Goal: Information Seeking & Learning: Learn about a topic

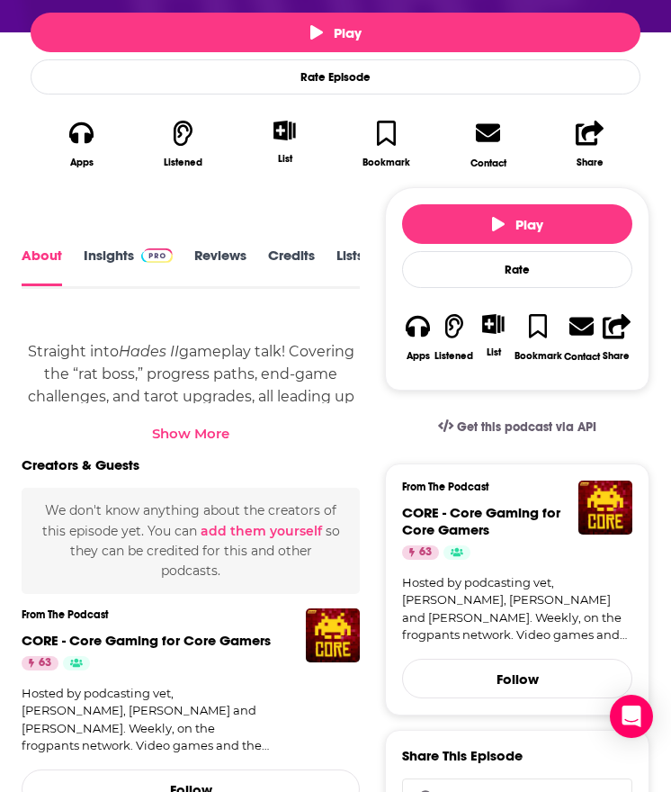
scroll to position [0, 117]
click at [296, 254] on link "Transcript" at bounding box center [306, 267] width 64 height 40
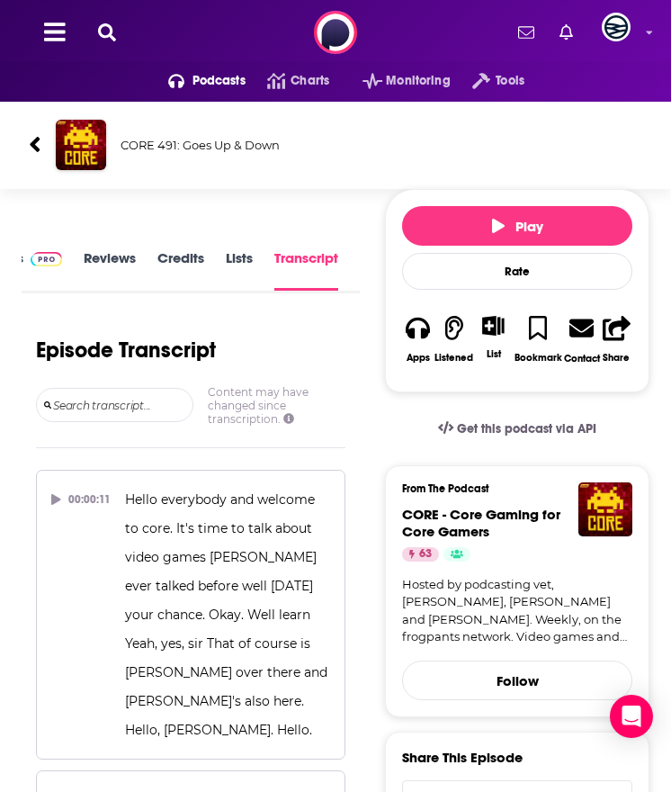
click at [31, 146] on icon at bounding box center [35, 144] width 10 height 15
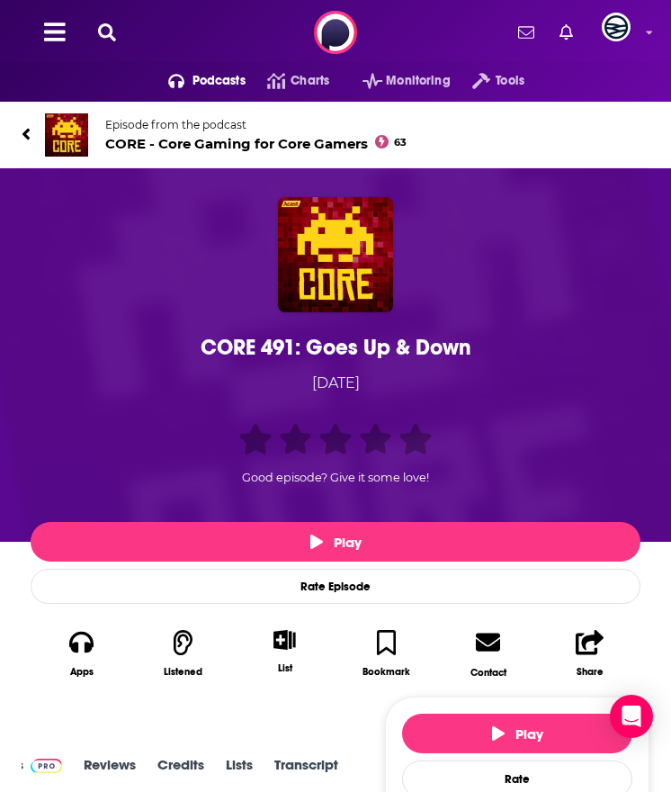
click at [404, 348] on div "CORE 491: Goes Up & Down" at bounding box center [335, 347] width 601 height 27
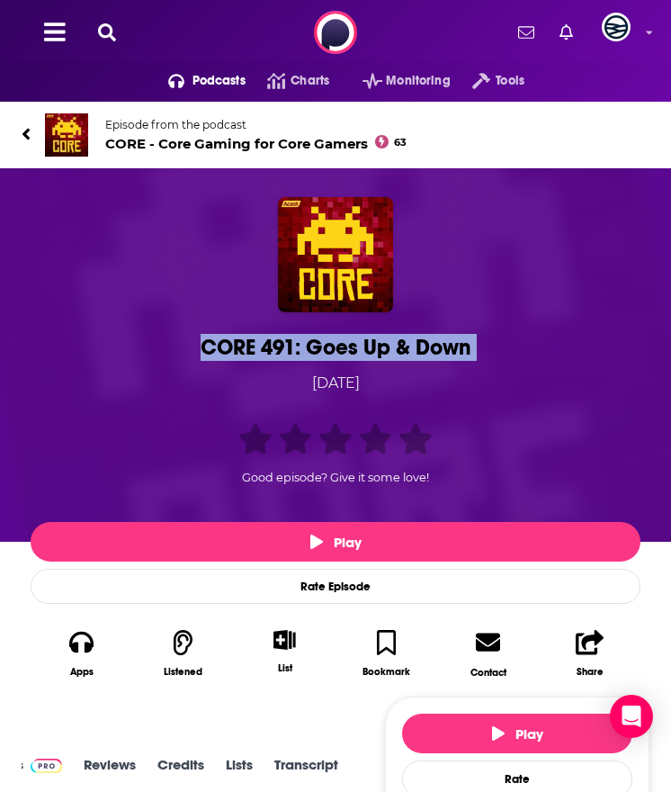
click at [404, 348] on div "CORE 491: Goes Up & Down" at bounding box center [335, 347] width 601 height 27
copy h1 "CORE 491: Goes Up & Down"
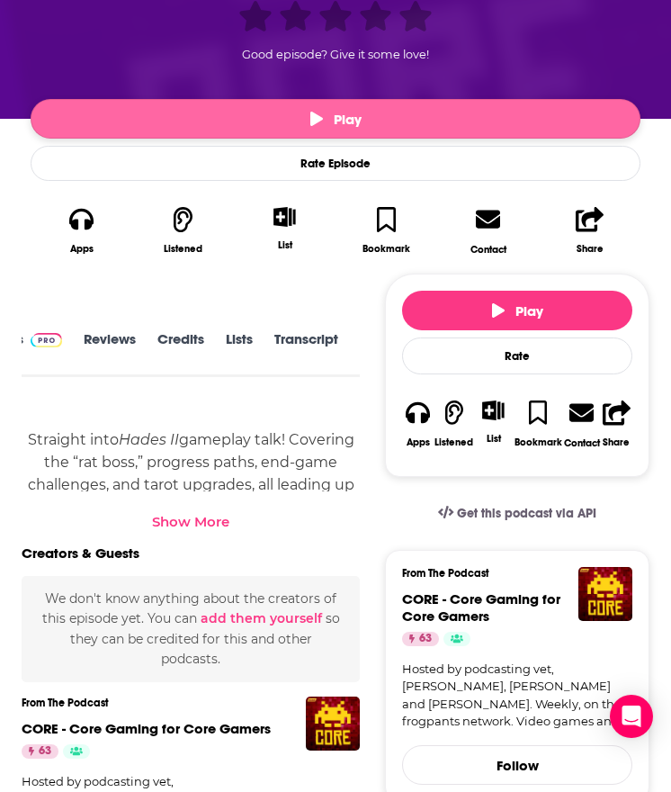
scroll to position [427, 0]
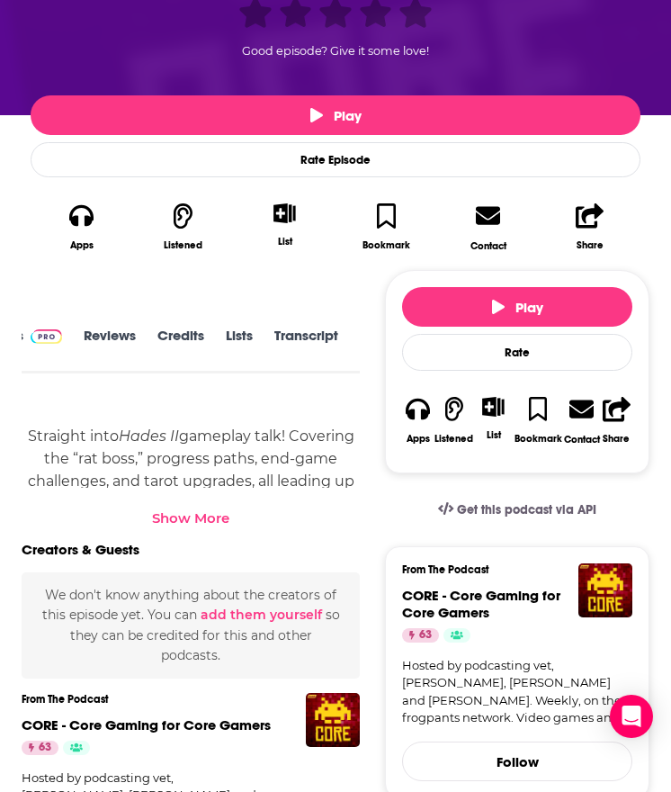
click at [170, 513] on div "Show More" at bounding box center [190, 517] width 77 height 17
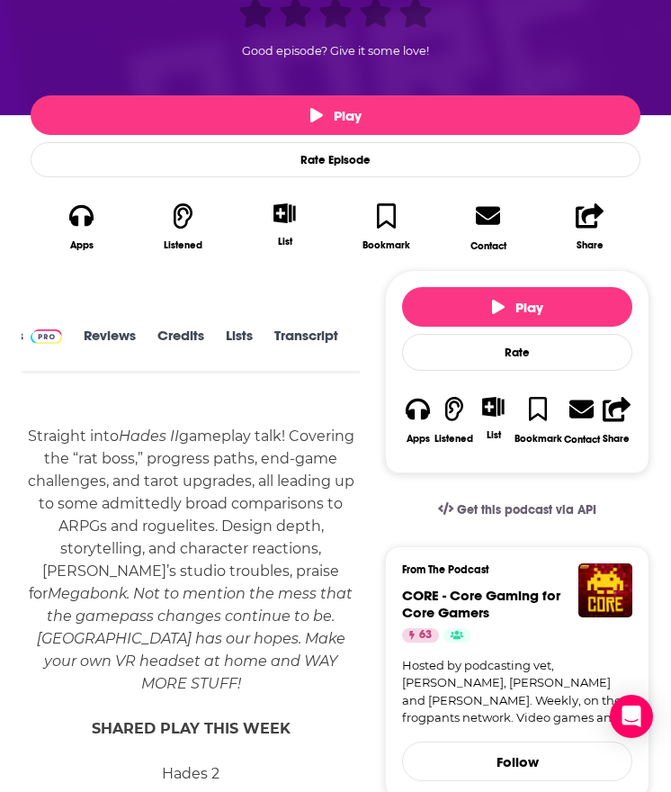
scroll to position [0, 117]
click at [286, 337] on link "Transcript" at bounding box center [306, 350] width 64 height 40
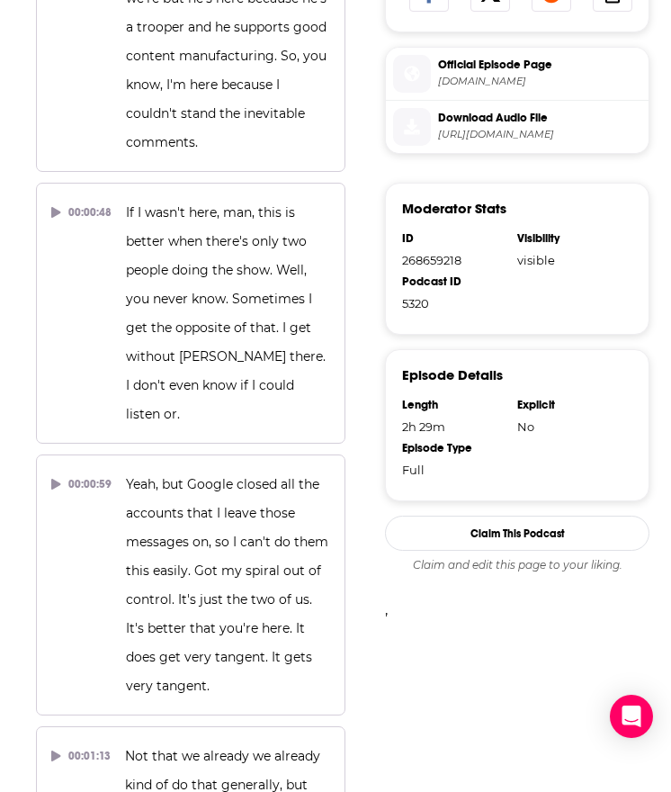
scroll to position [31684, 0]
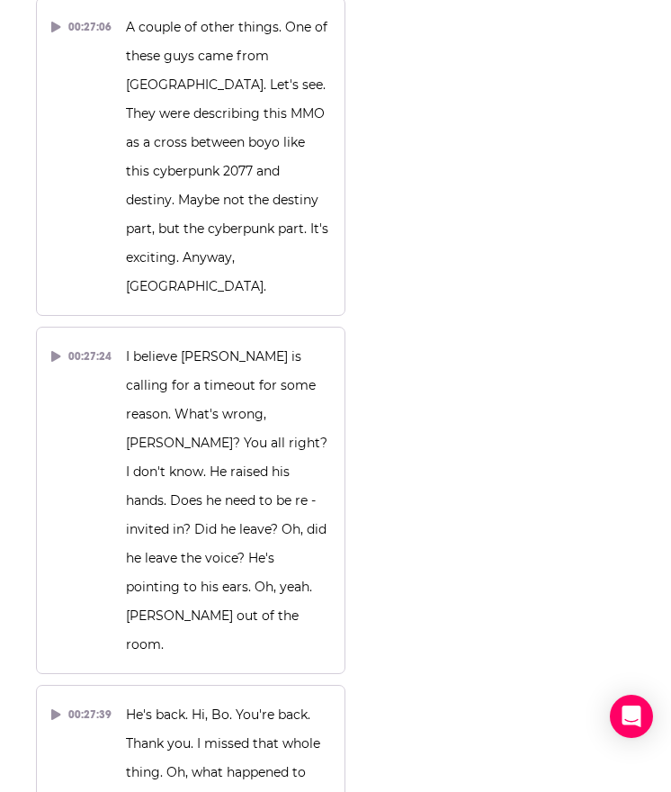
drag, startPoint x: 109, startPoint y: 394, endPoint x: 215, endPoint y: 494, distance: 145.8
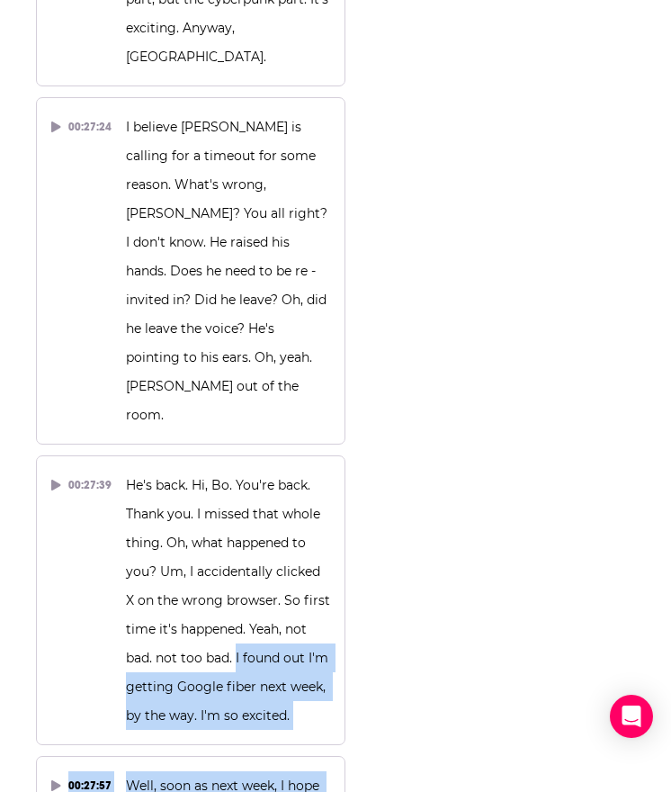
scroll to position [31986, 0]
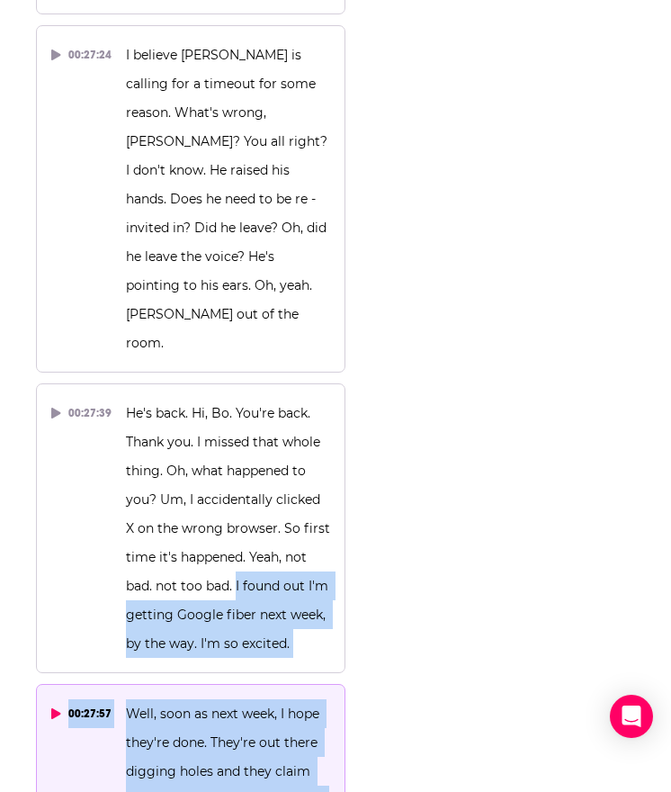
drag, startPoint x: 234, startPoint y: 365, endPoint x: 246, endPoint y: 431, distance: 66.7
copy div "I found out I'm getting Google fiber next week, by the way. I'm so excited. 00:…"
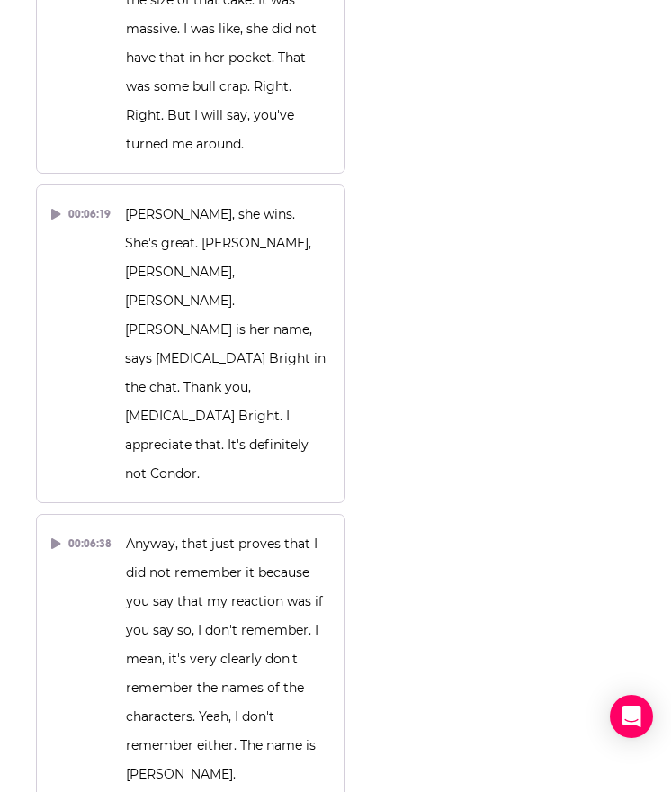
scroll to position [0, 0]
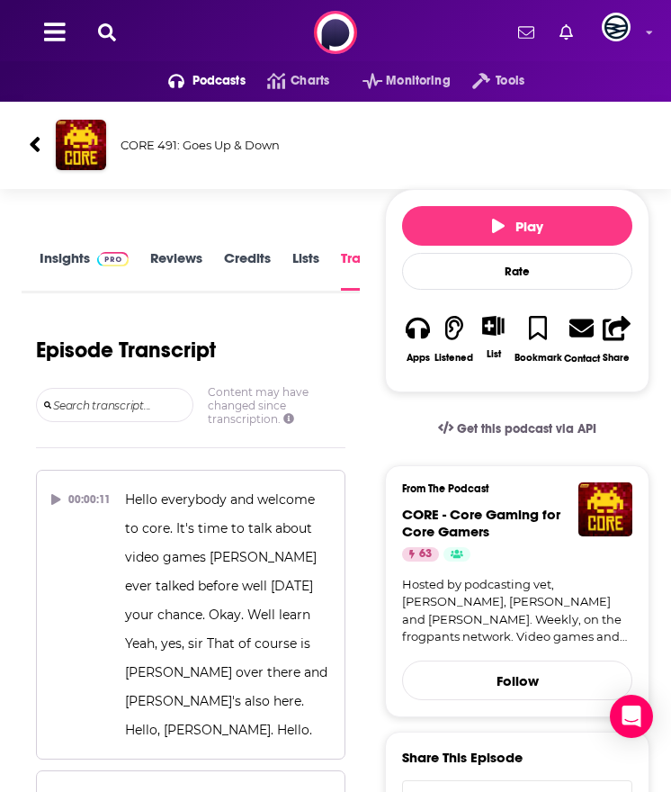
click at [33, 147] on icon at bounding box center [35, 144] width 10 height 15
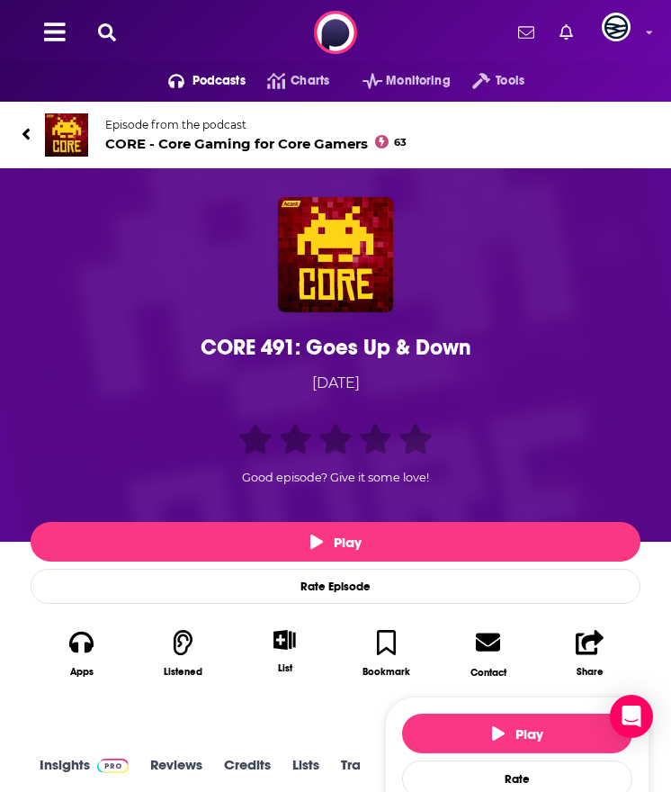
click at [31, 135] on link "Episode from the podcast CORE - Core Gaming for Core Gamers 63" at bounding box center [336, 134] width 628 height 43
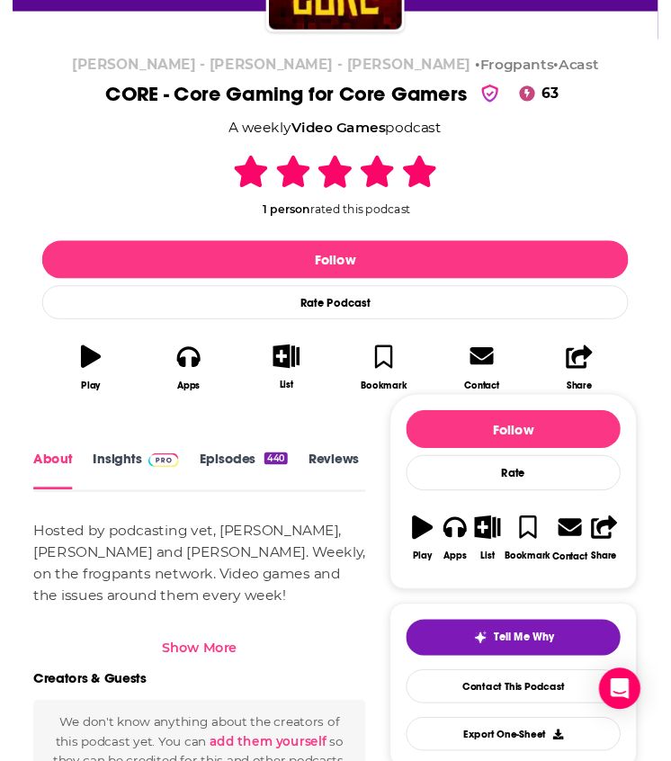
scroll to position [265, 0]
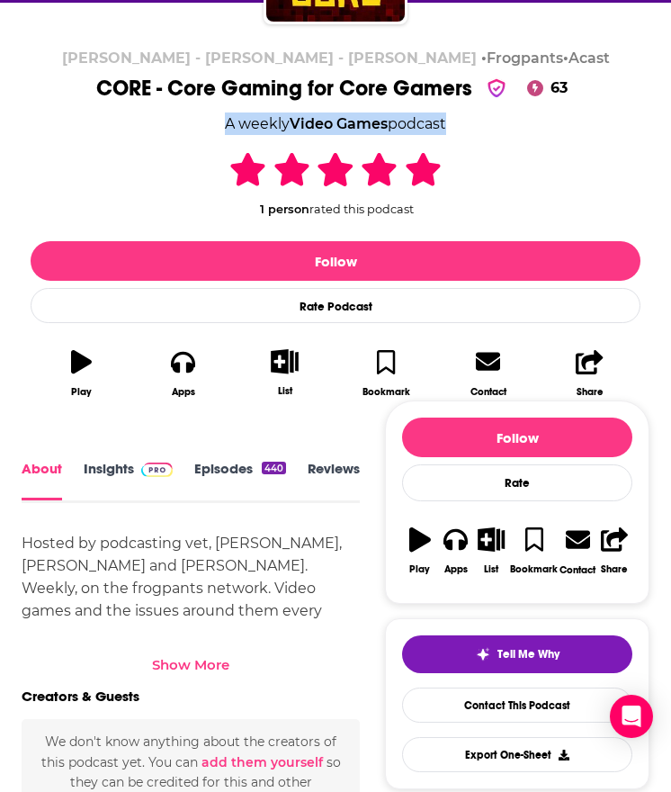
drag, startPoint x: 206, startPoint y: 131, endPoint x: 478, endPoint y: 130, distance: 271.8
click at [478, 130] on div "Scott Johnson - Jon Jagger - Beau Schwartz • Frogpants • Acast CORE - Core Gami…" at bounding box center [336, 229] width 610 height 360
copy div "A weekly Video Games podcast 63"
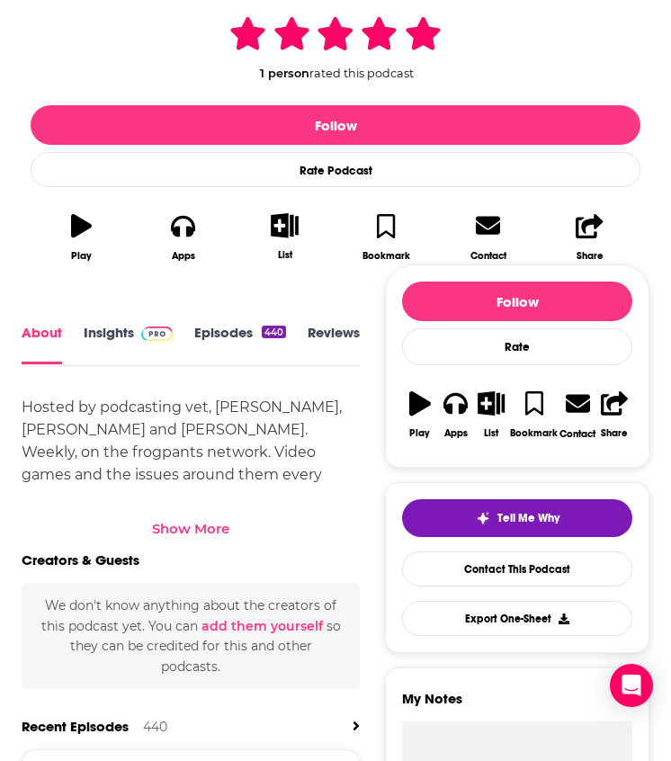
scroll to position [401, 0]
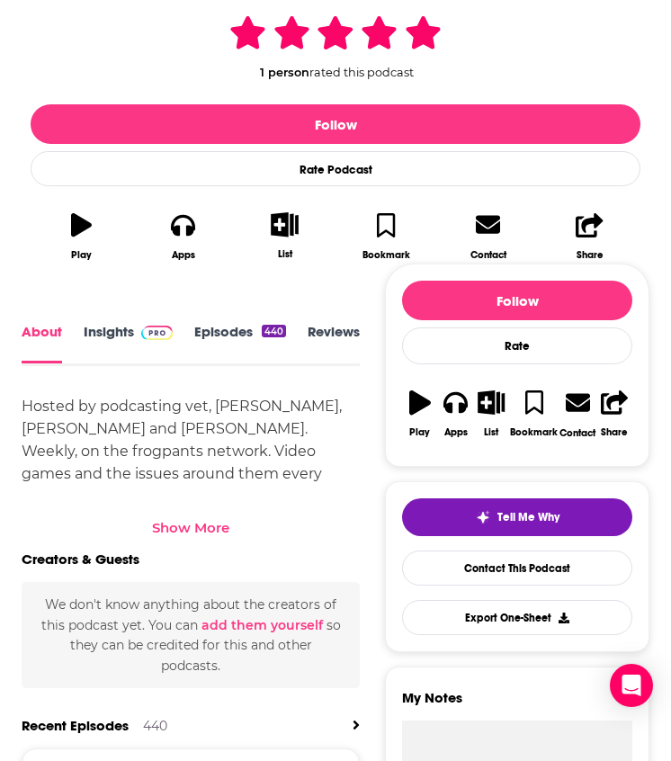
click at [171, 328] on img at bounding box center [156, 333] width 31 height 14
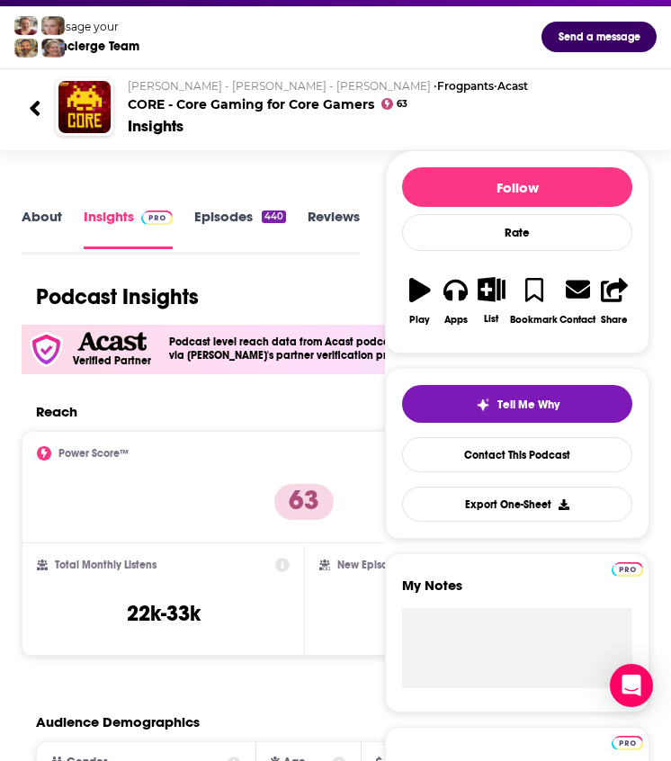
scroll to position [98, 0]
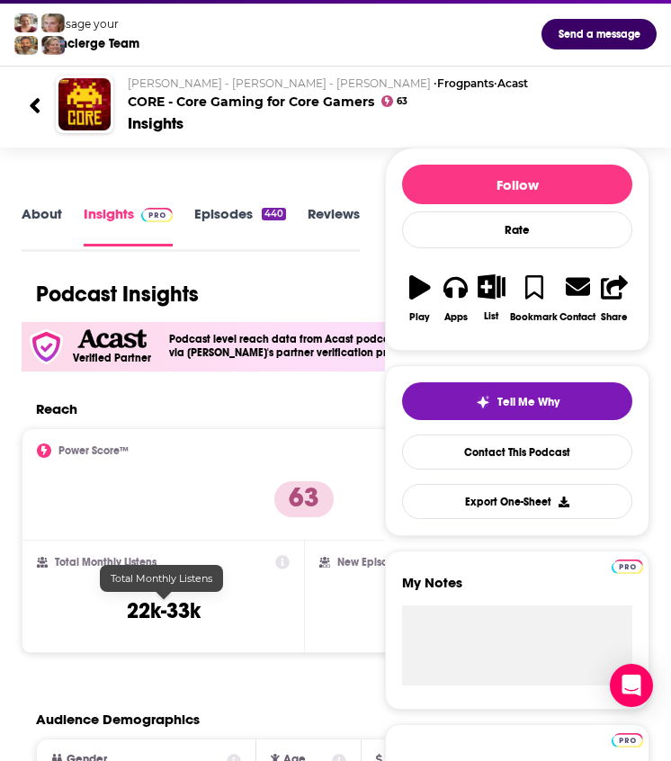
click at [200, 609] on h3 "22k-33k" at bounding box center [164, 611] width 74 height 27
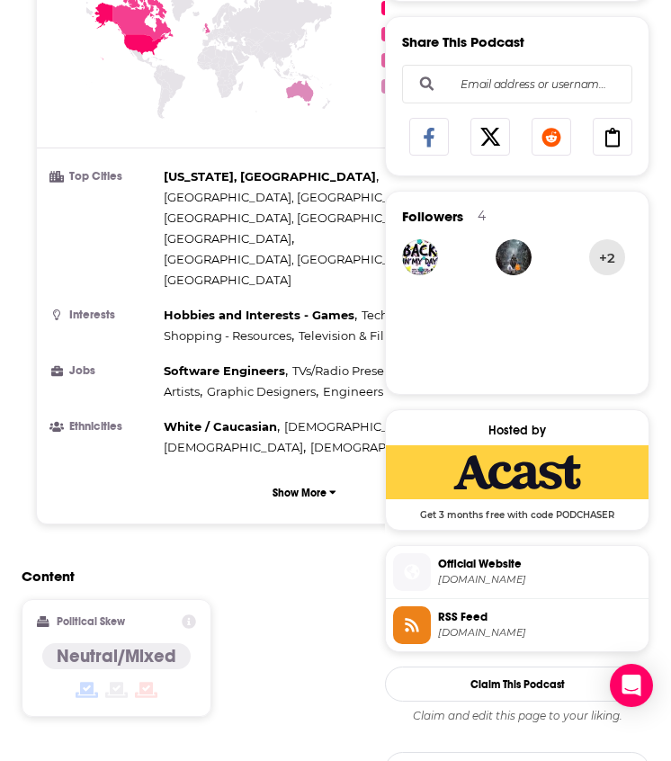
scroll to position [1092, 0]
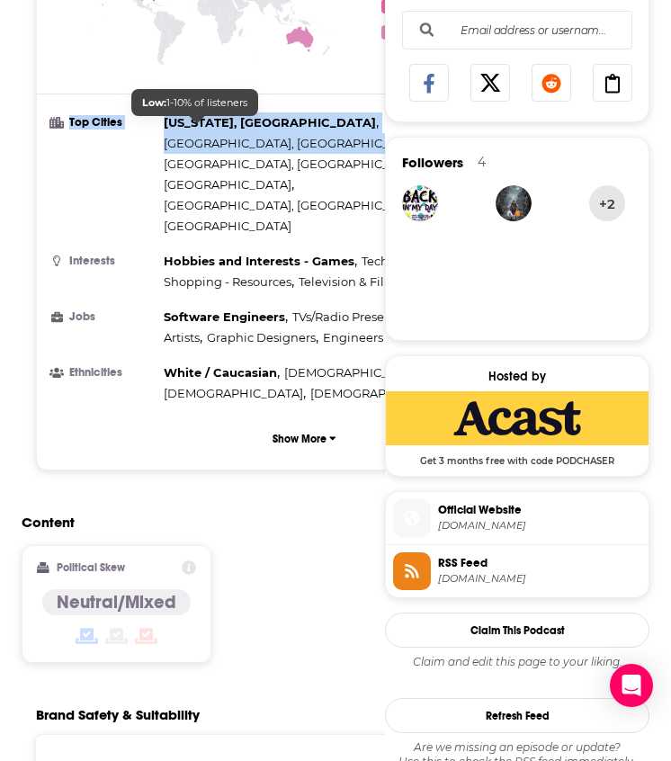
drag, startPoint x: 298, startPoint y: 129, endPoint x: 146, endPoint y: 106, distance: 153.7
click at [146, 112] on li "Top Cities New York, NY , Los Angeles, CA , Columbus, OH , Stockholm , Denver, …" at bounding box center [304, 174] width 507 height 124
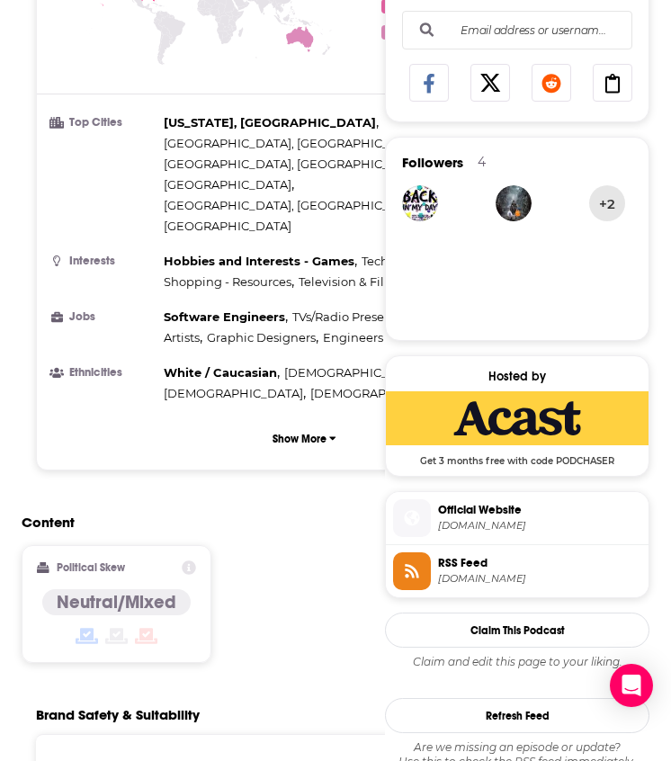
click at [160, 116] on li "Top Cities New York, NY , Los Angeles, CA , Columbus, OH , Stockholm , Denver, …" at bounding box center [304, 174] width 507 height 124
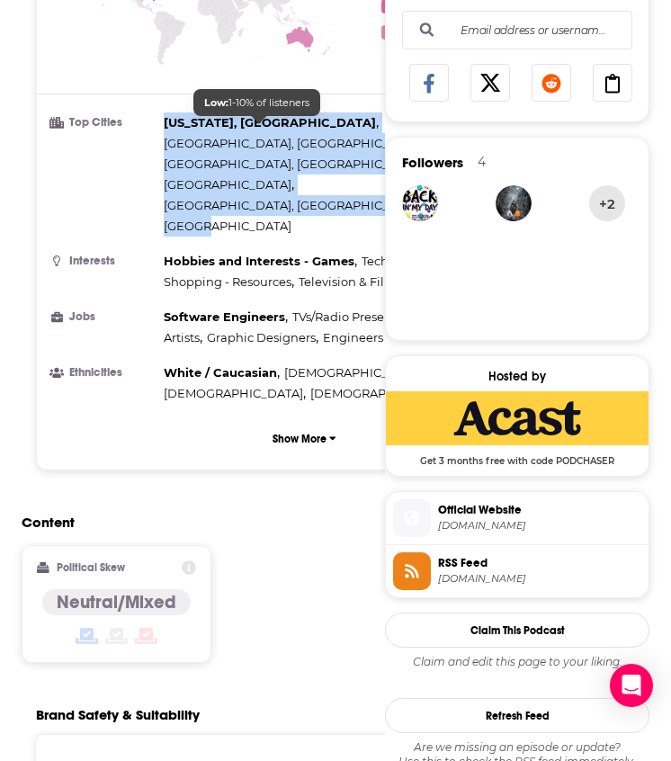
drag, startPoint x: 166, startPoint y: 108, endPoint x: 278, endPoint y: 130, distance: 114.5
click at [280, 130] on li "Top Cities New York, NY , Los Angeles, CA , Columbus, OH , Stockholm , Denver, …" at bounding box center [304, 174] width 507 height 124
copy div "New York, NY , Los Angeles, CA , Columbus, OH , Stockholm , Denver, CO , London"
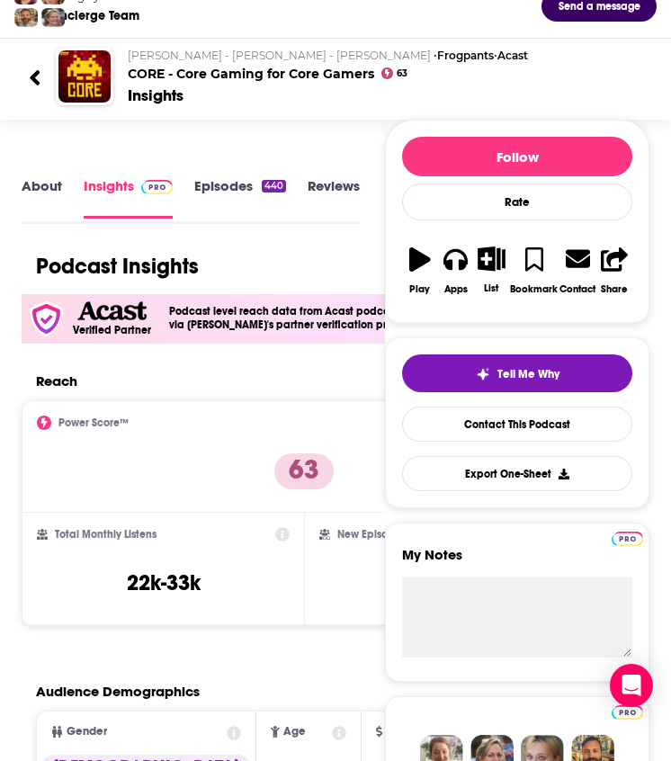
scroll to position [0, 0]
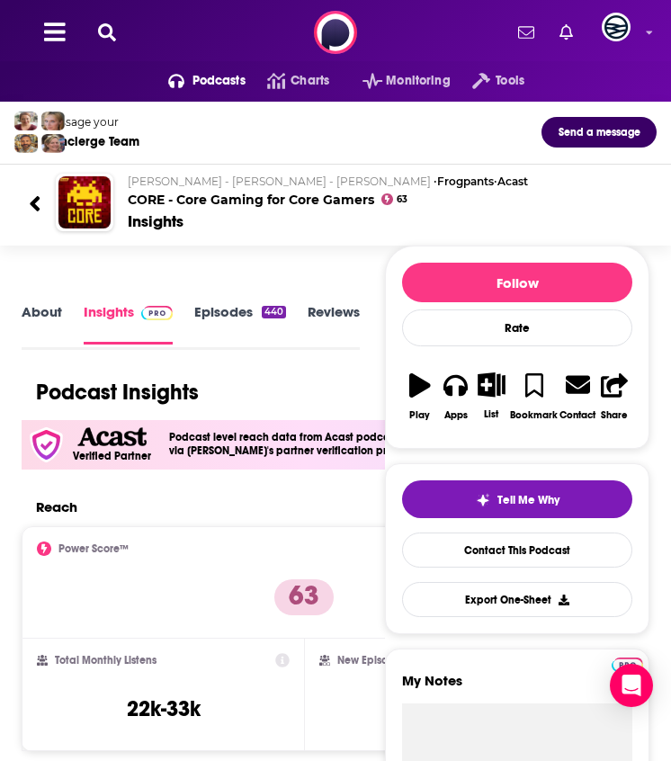
click at [41, 201] on div at bounding box center [42, 202] width 27 height 42
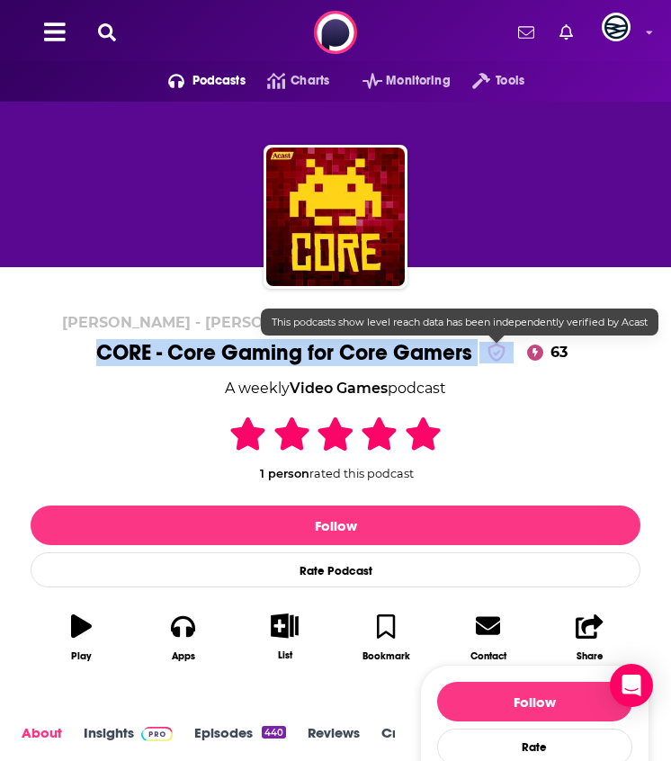
drag, startPoint x: 79, startPoint y: 342, endPoint x: 485, endPoint y: 345, distance: 405.9
click at [485, 345] on div "Scott Johnson - Jon Jagger - Beau Schwartz • Frogpants • Acast CORE - Core Gami…" at bounding box center [336, 494] width 610 height 360
copy h1 "CORE - Core Gaming for Core Gamers"
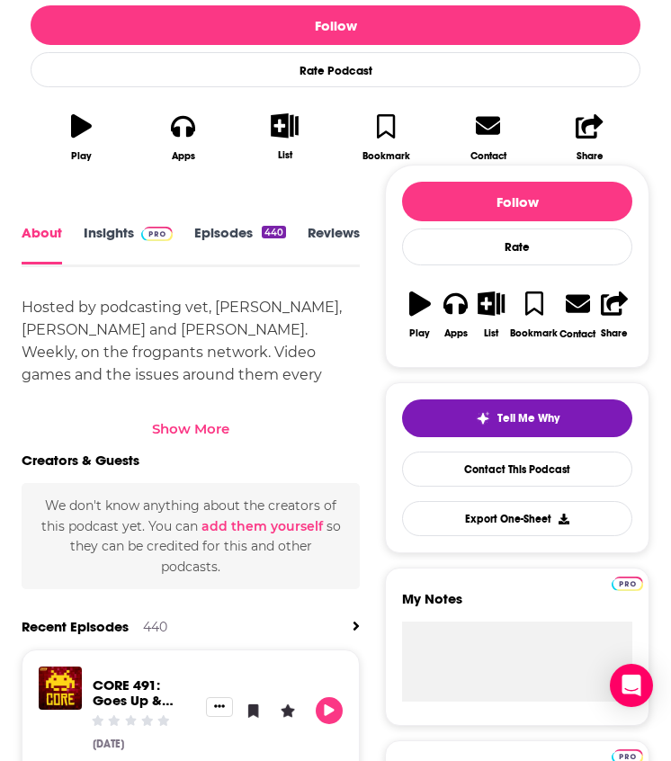
scroll to position [520, 0]
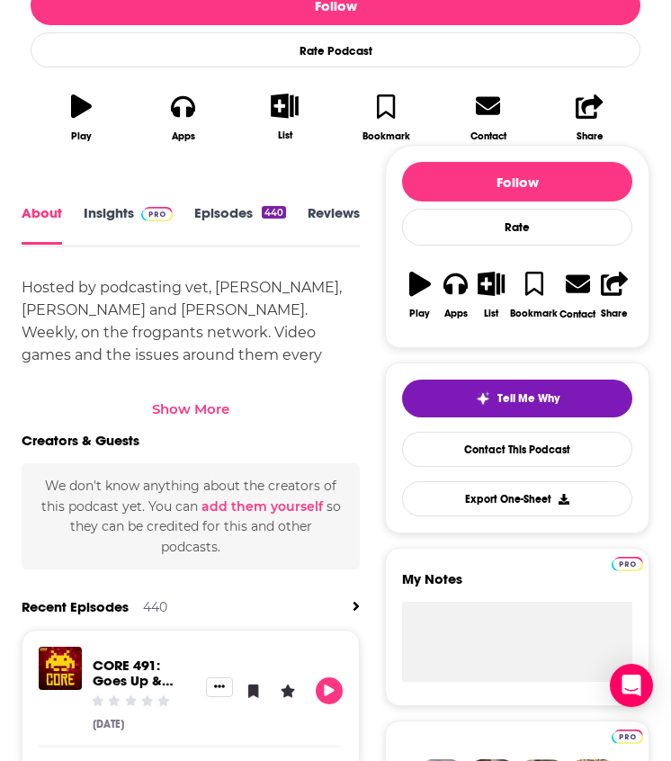
click at [134, 212] on span at bounding box center [153, 212] width 39 height 17
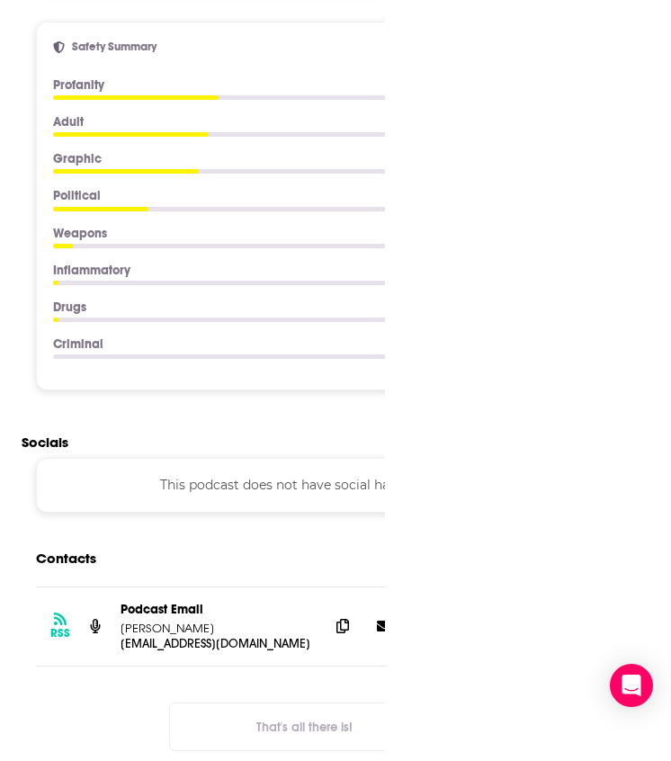
scroll to position [2582, 0]
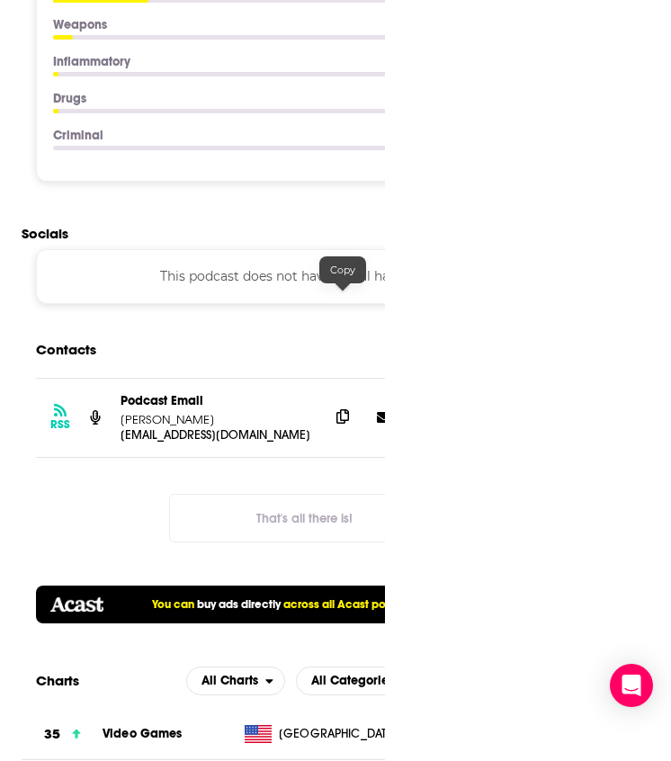
click at [338, 409] on icon at bounding box center [343, 416] width 13 height 14
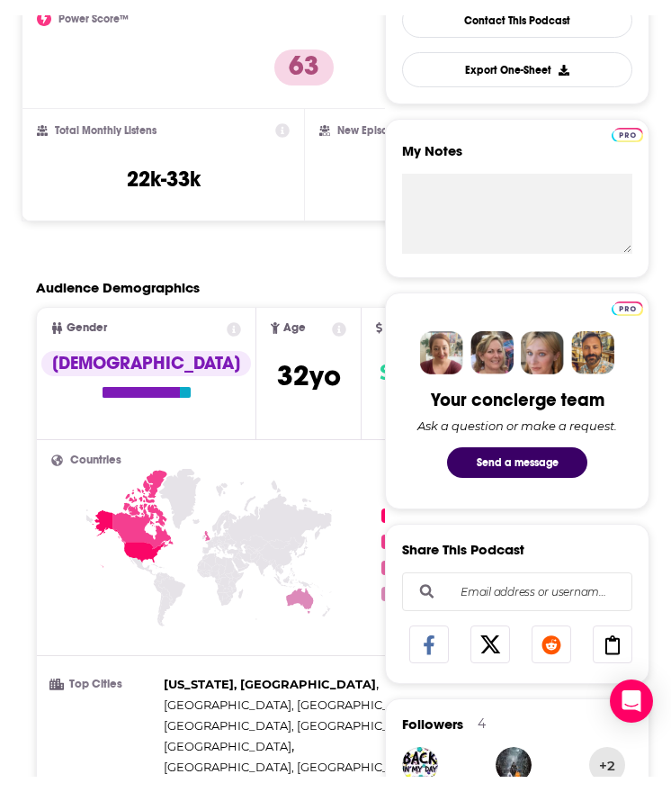
scroll to position [0, 0]
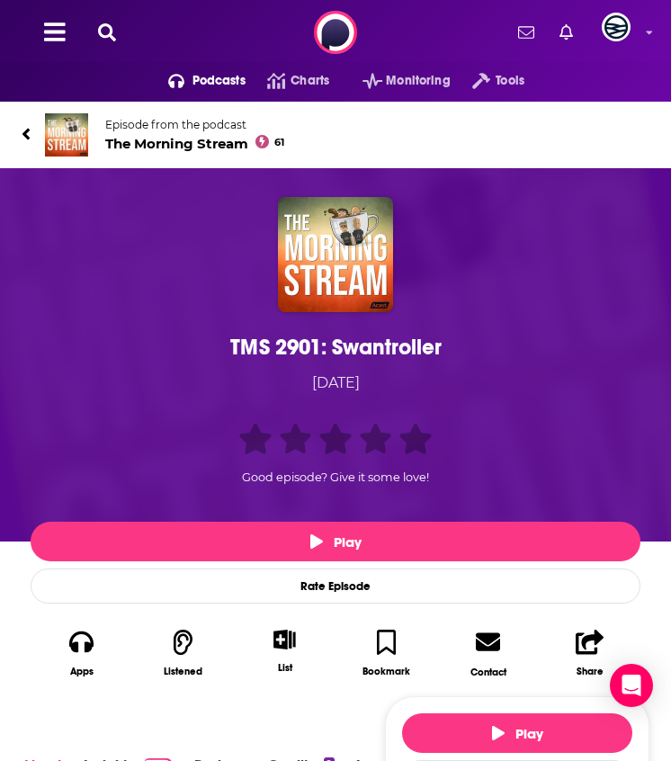
click at [54, 147] on img at bounding box center [66, 134] width 43 height 43
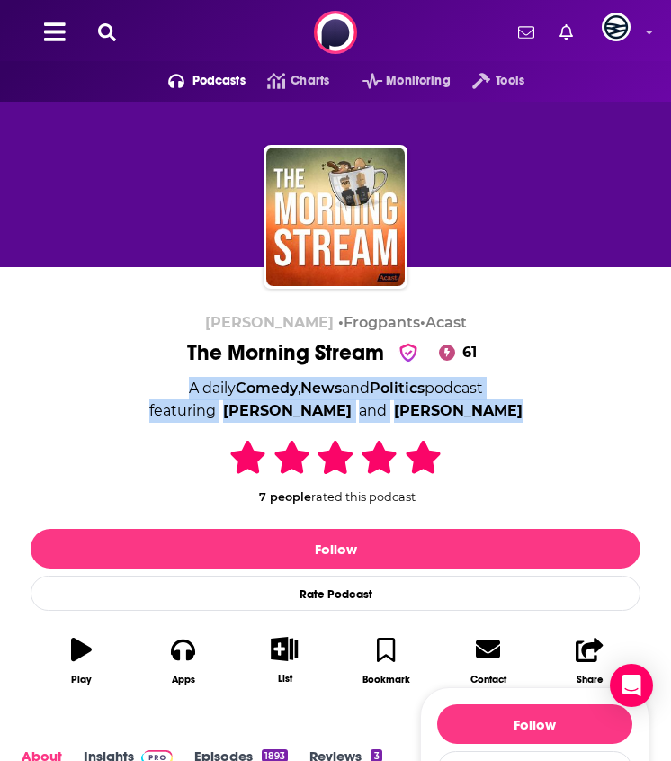
drag, startPoint x: 160, startPoint y: 374, endPoint x: 503, endPoint y: 408, distance: 344.5
click at [506, 407] on div "Scott Johnson • Frogpants • Acast The Morning Stream 61 A daily Comedy , News a…" at bounding box center [336, 505] width 610 height 382
copy div "A daily Comedy , News and Politics podcast featuring Brian Ibbott and Scott Joh…"
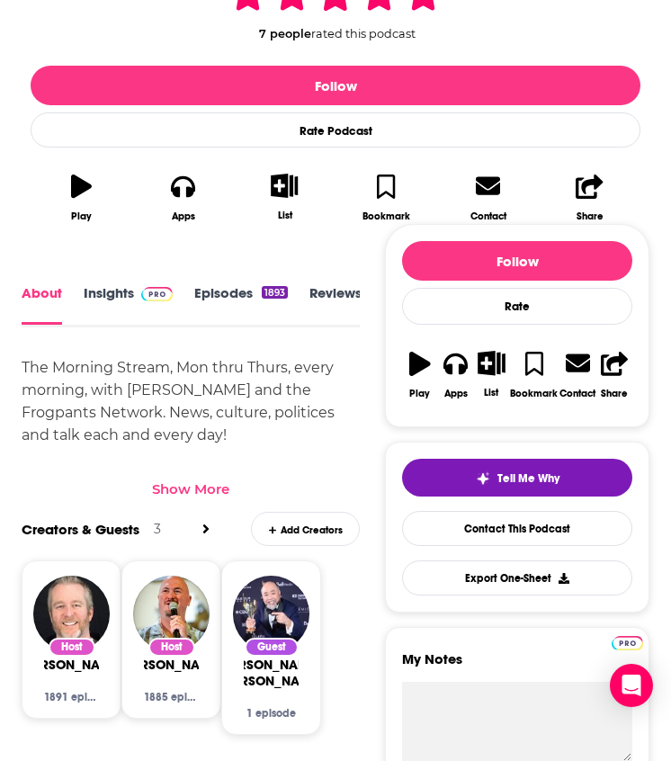
scroll to position [479, 0]
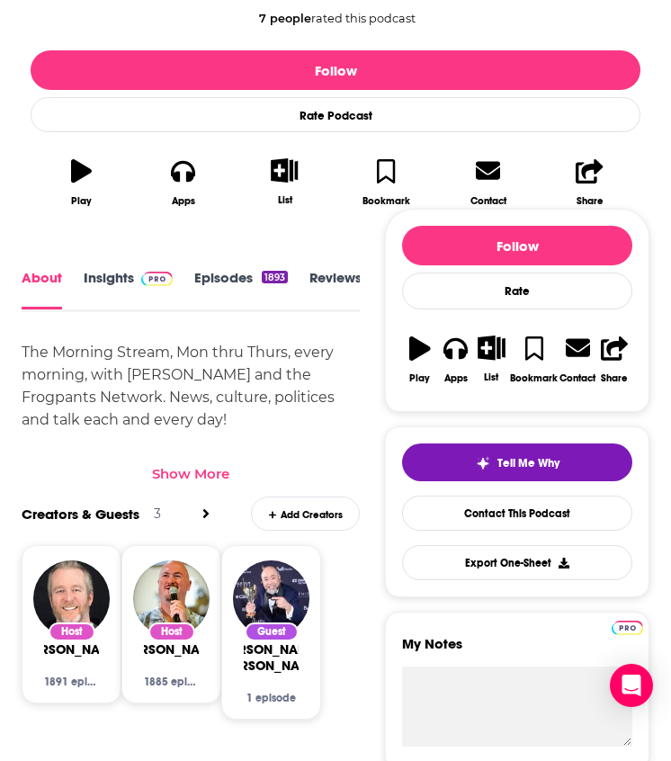
click at [103, 280] on link "Insights" at bounding box center [128, 289] width 89 height 40
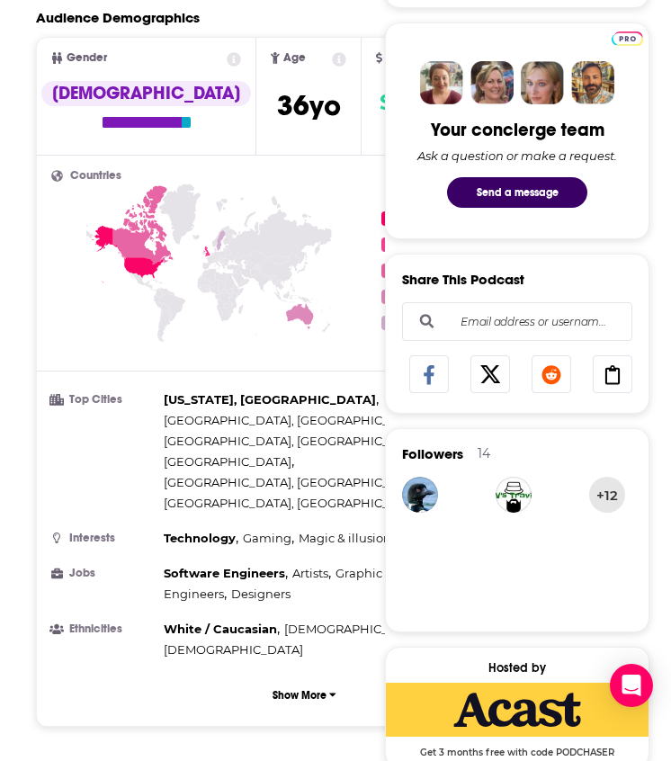
scroll to position [803, 0]
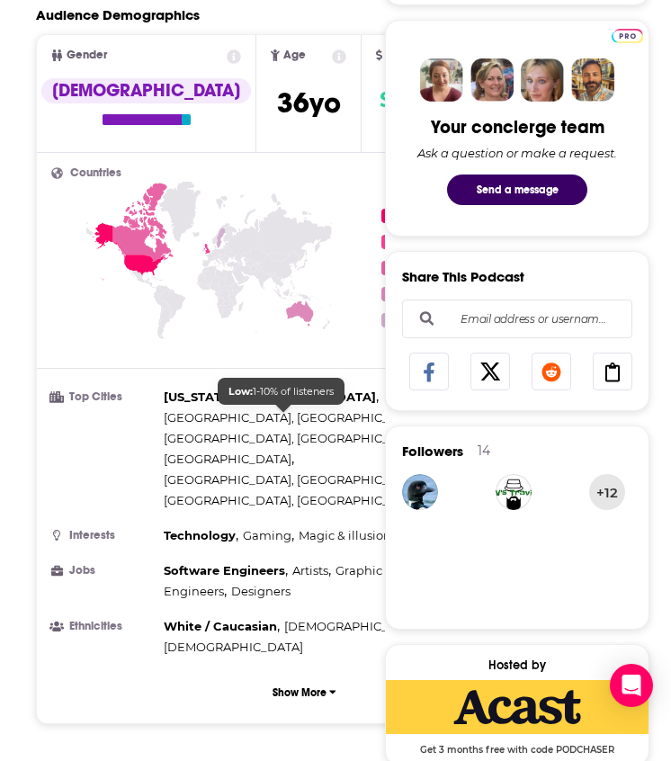
click at [247, 493] on span "San Antonio, TX" at bounding box center [294, 500] width 261 height 14
click at [231, 470] on span "Orlando, FL ," at bounding box center [296, 480] width 264 height 21
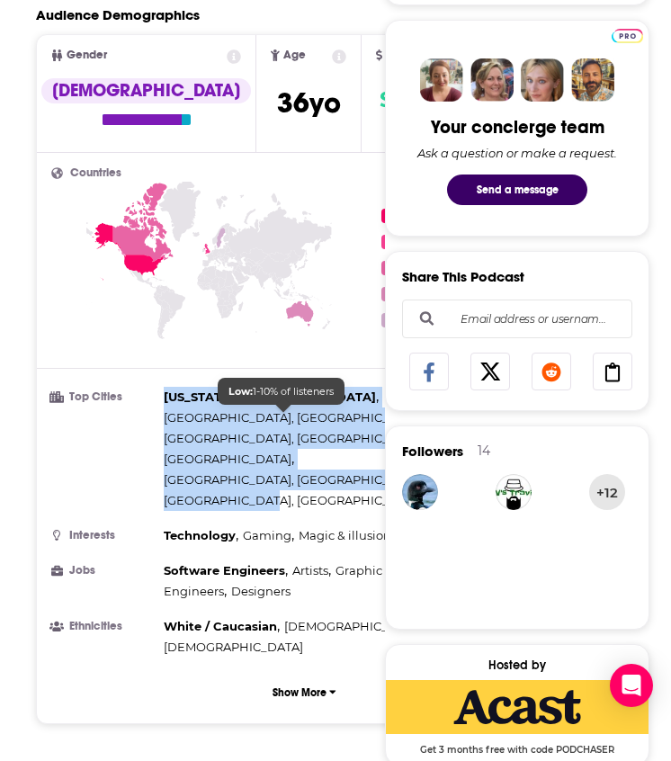
drag, startPoint x: 164, startPoint y: 398, endPoint x: 328, endPoint y: 420, distance: 166.2
click at [328, 420] on div "New York, NY , Columbus, OH , Los Angeles, CA , Stockholm , Orlando, FL , San A…" at bounding box center [356, 449] width 384 height 124
copy div "New York, NY , Columbus, OH , Los Angeles, CA , Stockholm , Orlando, FL , San A…"
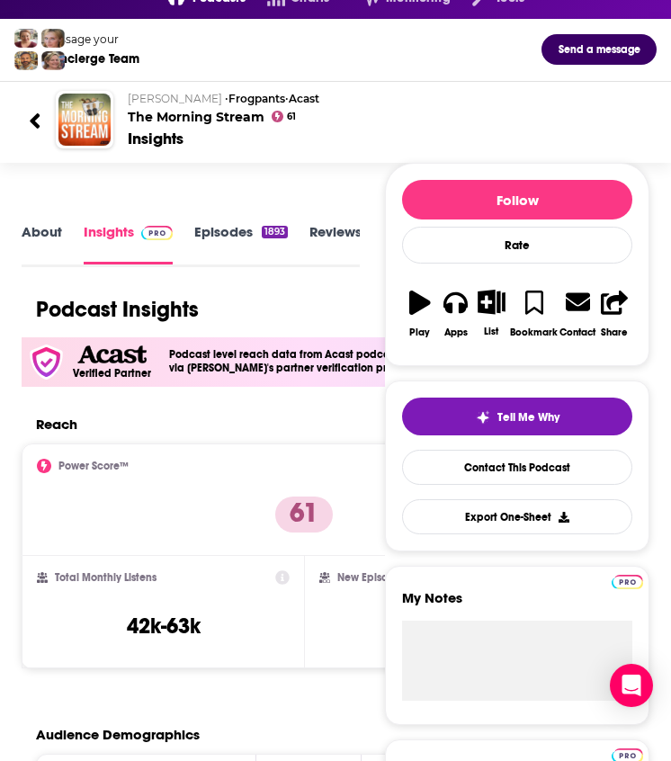
scroll to position [0, 0]
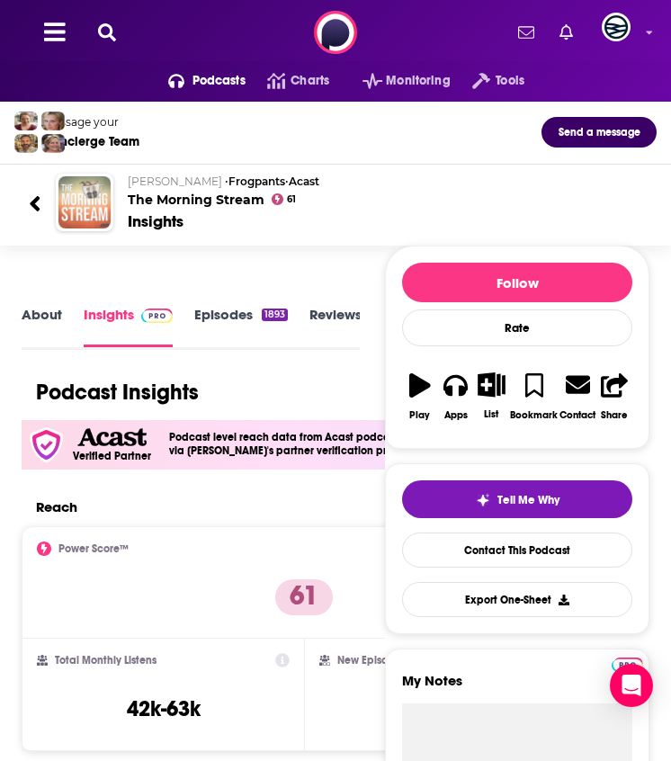
click at [66, 204] on img "The Morning Stream" at bounding box center [84, 202] width 52 height 52
click at [77, 202] on img "The Morning Stream" at bounding box center [84, 202] width 52 height 52
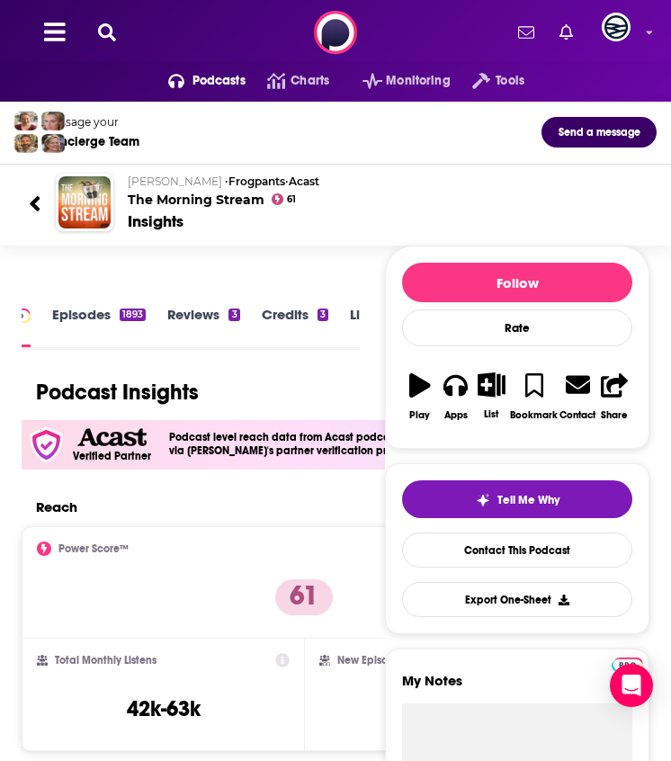
click at [25, 199] on div "Scott Johnson • Frogpants • Acast The Morning Stream 61 Insights" at bounding box center [335, 202] width 643 height 87
click at [106, 337] on link "Episodes 1893" at bounding box center [99, 326] width 94 height 41
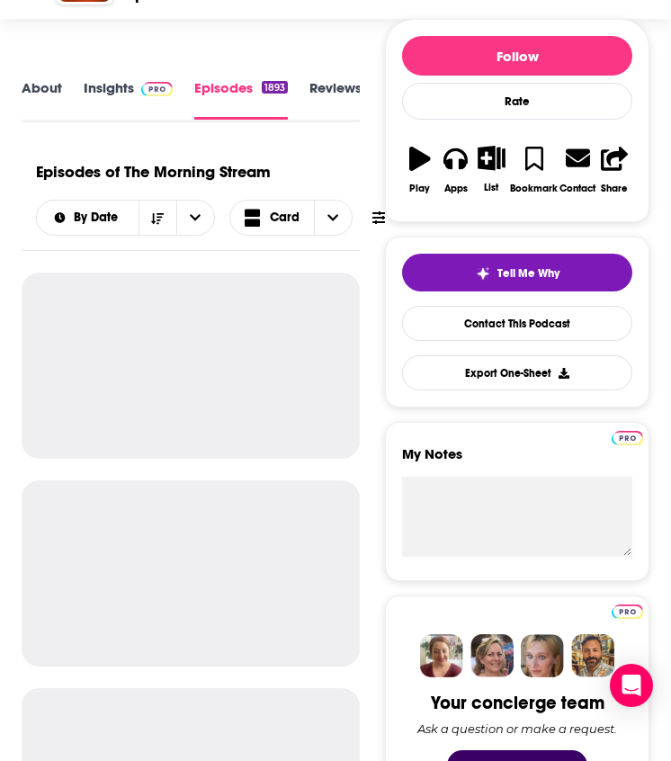
scroll to position [173, 0]
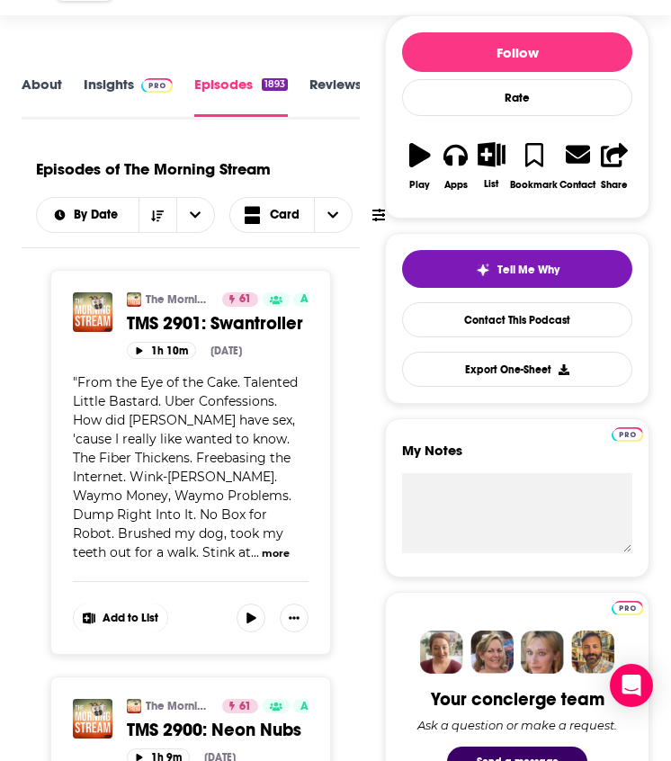
click at [235, 318] on span "TMS 2901: Swantroller" at bounding box center [215, 323] width 176 height 22
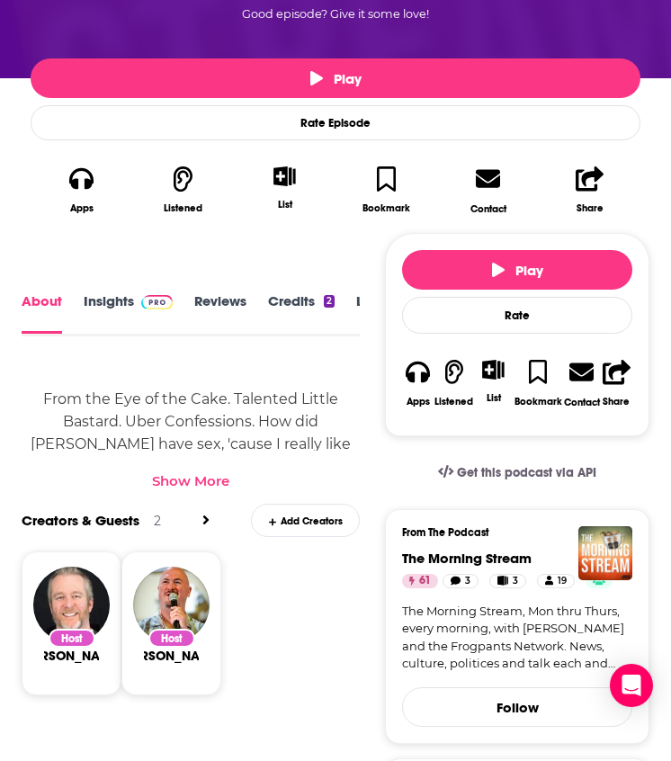
scroll to position [0, 137]
click at [265, 300] on div "Lists" at bounding box center [250, 314] width 49 height 43
click at [288, 300] on link "Transcript" at bounding box center [306, 313] width 64 height 40
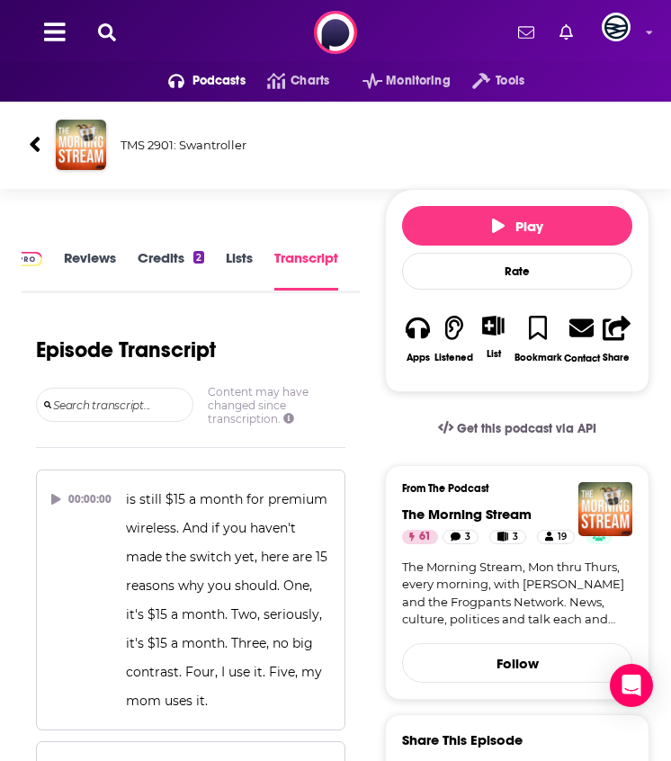
scroll to position [5898, 0]
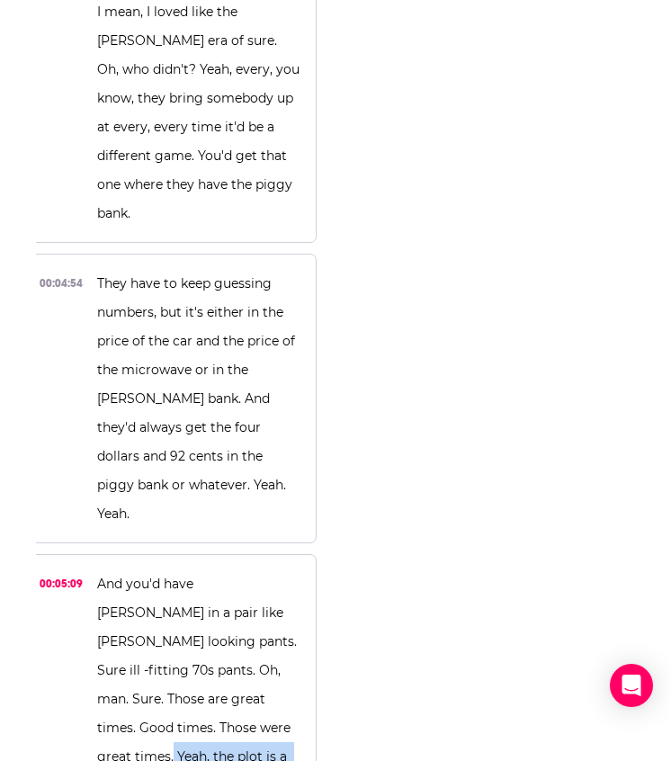
drag, startPoint x: 213, startPoint y: 347, endPoint x: 332, endPoint y: 423, distance: 140.8
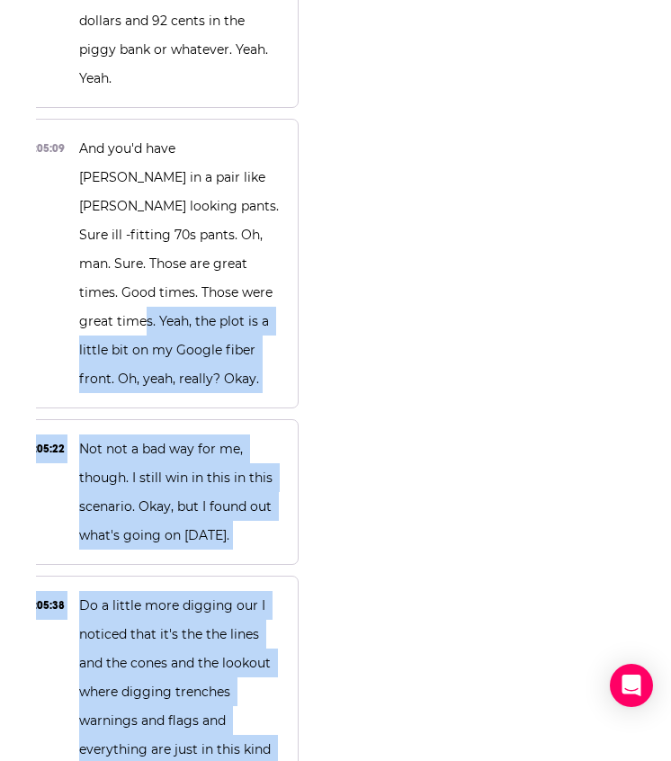
scroll to position [6334, 0]
drag, startPoint x: 158, startPoint y: 347, endPoint x: 241, endPoint y: 698, distance: 360.6
copy div "Yeah, the plot is a little bit on my Google fiber front. Oh, yeah, really? Okay…"
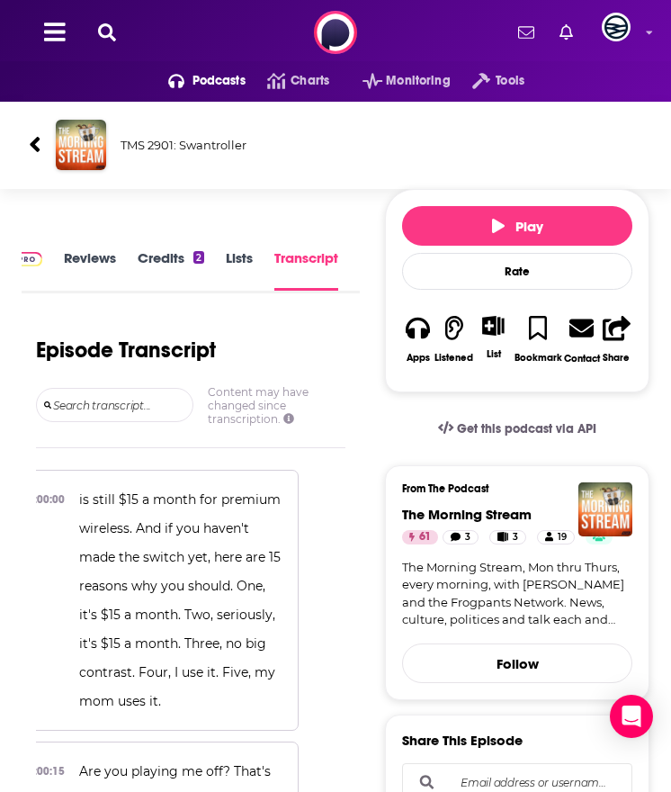
scroll to position [0, 0]
click at [130, 266] on link "Insights" at bounding box center [128, 269] width 89 height 41
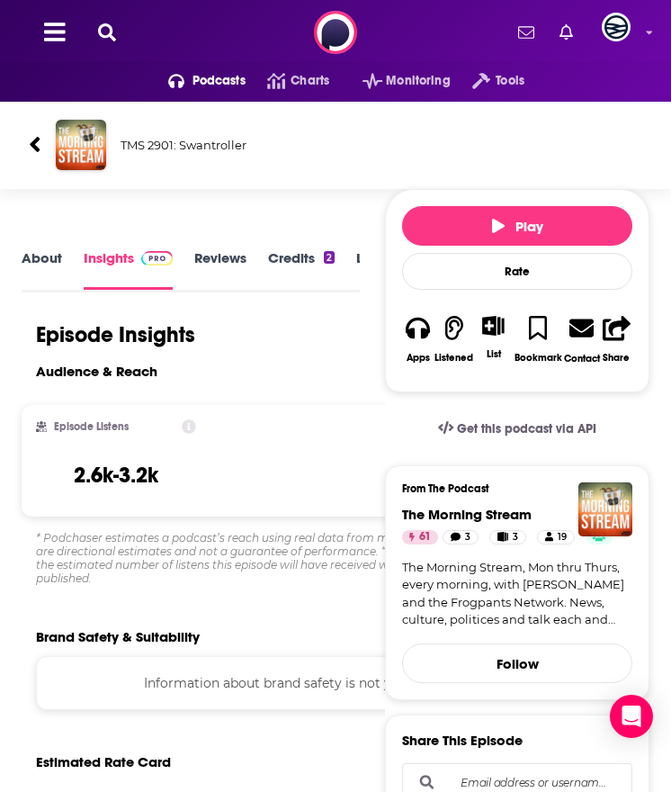
scroll to position [0, 137]
click at [274, 263] on link "Transcript" at bounding box center [306, 269] width 64 height 40
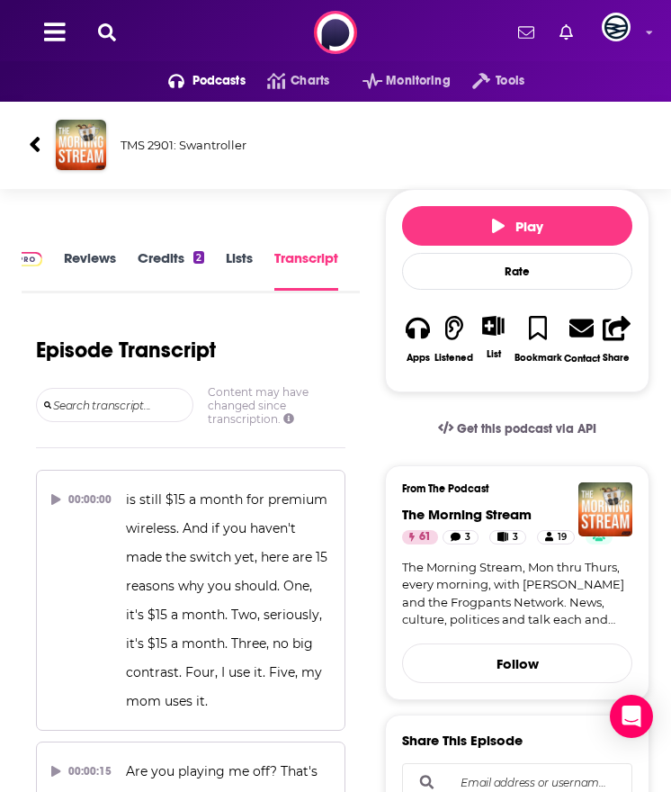
scroll to position [5883, 0]
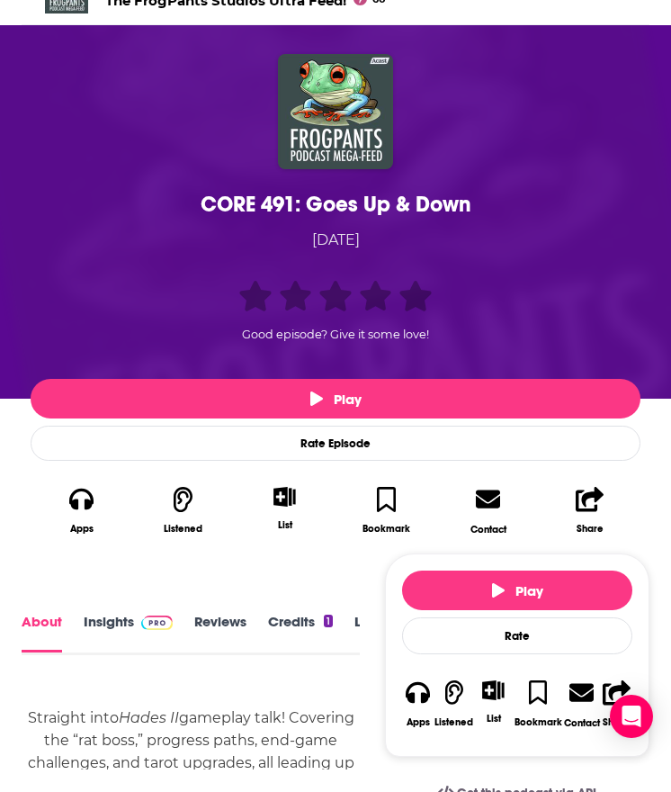
scroll to position [140, 0]
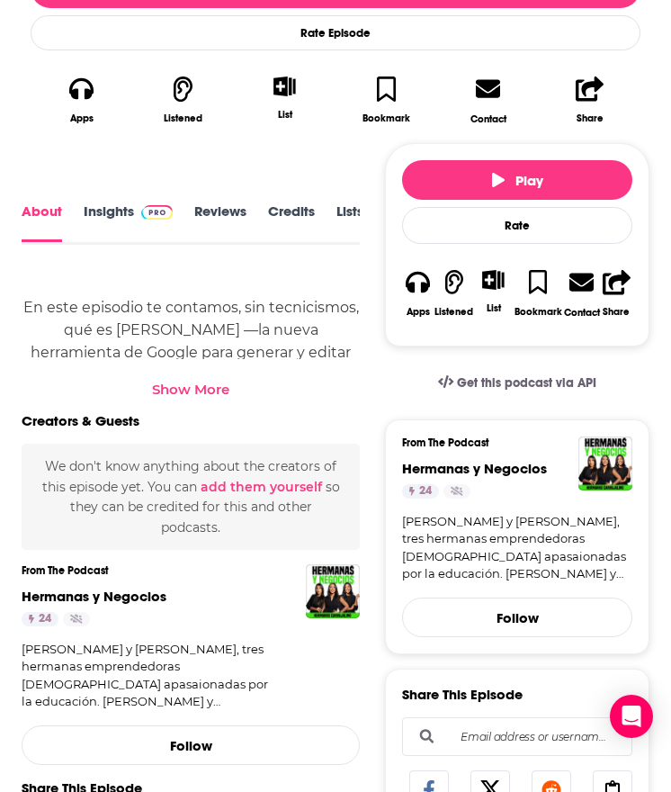
scroll to position [0, 117]
click at [274, 212] on link "Transcript" at bounding box center [306, 223] width 64 height 40
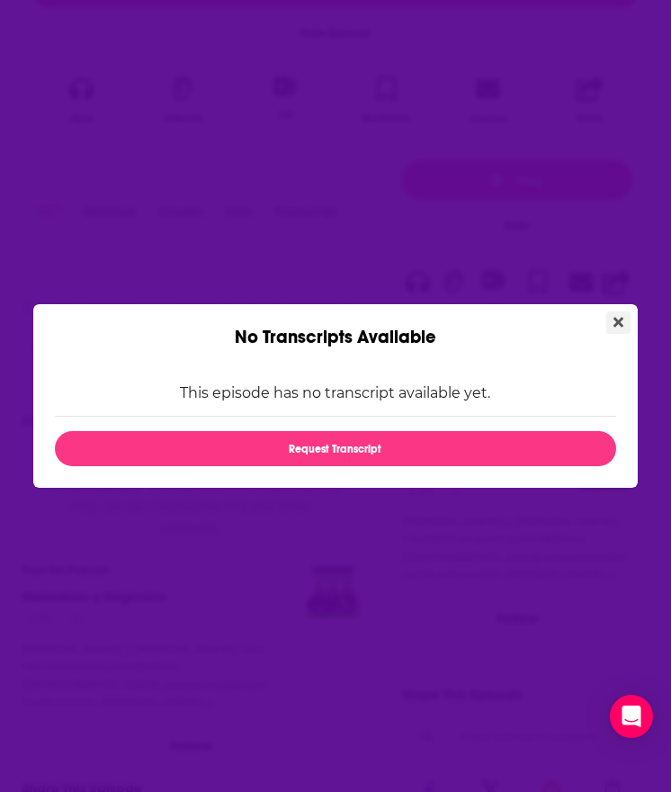
click at [607, 322] on button "Close" at bounding box center [619, 322] width 24 height 22
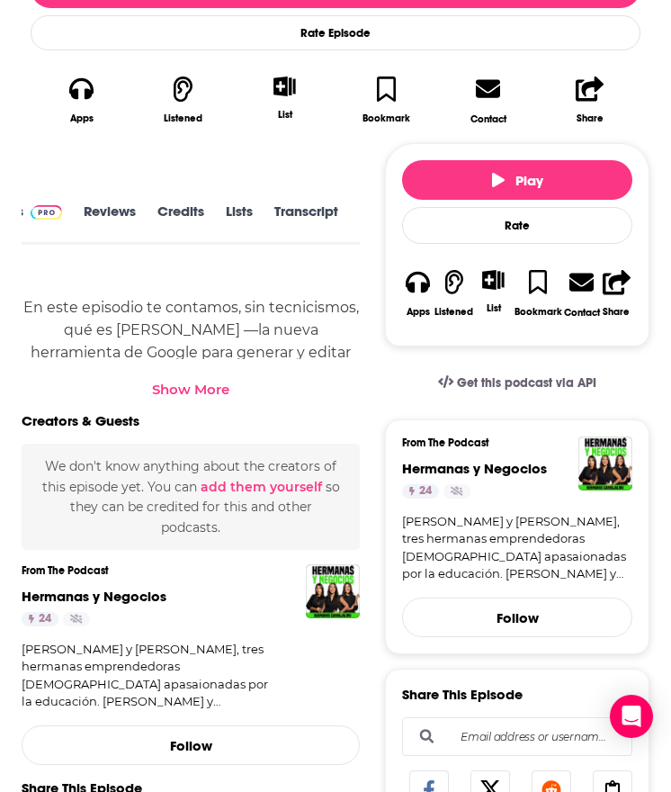
scroll to position [0, 110]
click at [208, 373] on div "En este episodio te contamos, sin tecnicismos, qué es Nanobanana —la nueva herr…" at bounding box center [191, 336] width 338 height 124
click at [208, 383] on div "Show More" at bounding box center [190, 389] width 77 height 17
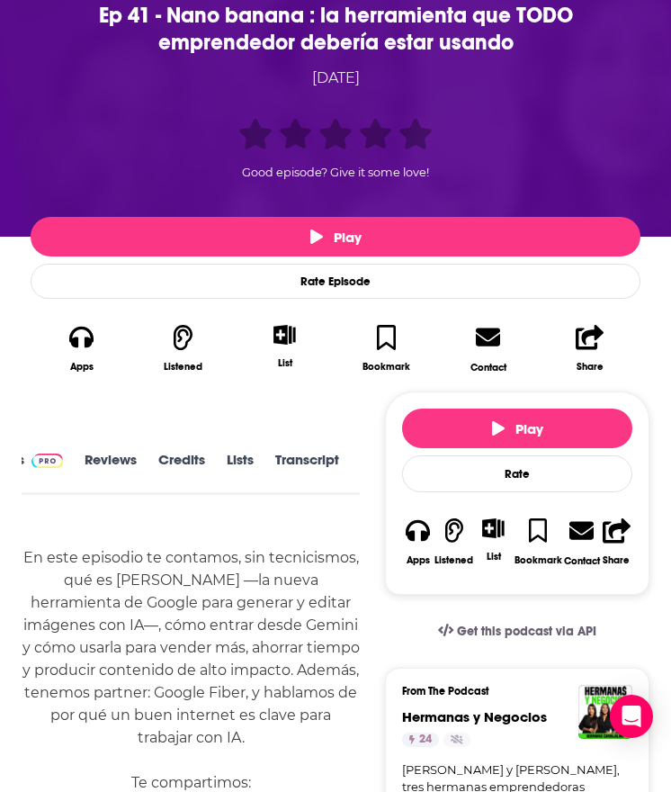
scroll to position [0, 0]
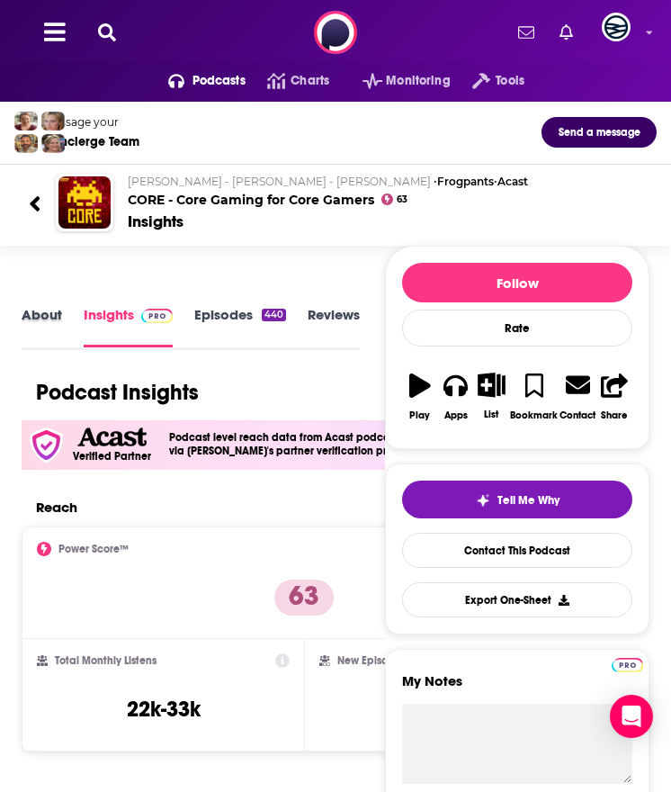
click at [66, 326] on div "About" at bounding box center [53, 327] width 62 height 43
click at [56, 319] on link "About" at bounding box center [42, 326] width 40 height 40
